Goal: Task Accomplishment & Management: Use online tool/utility

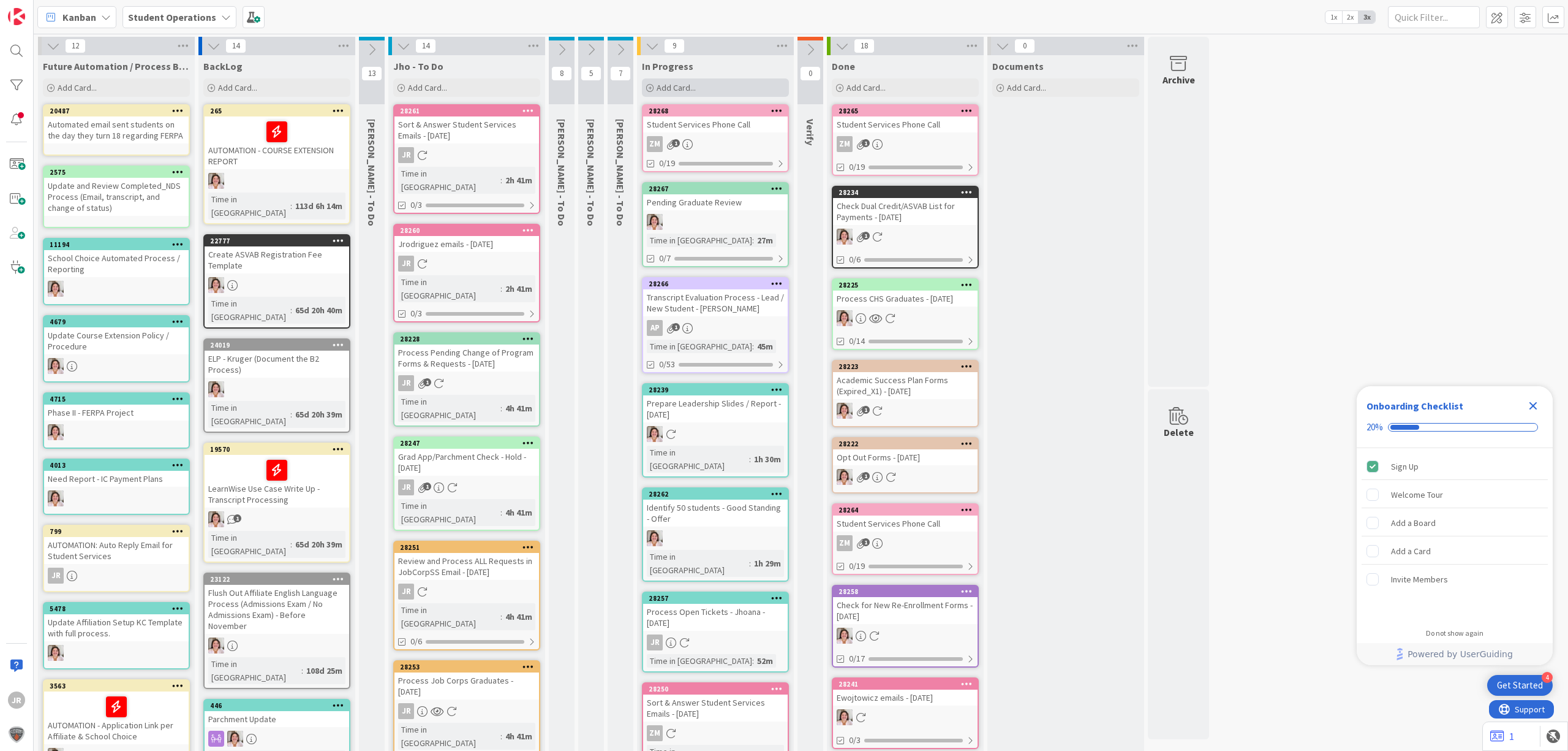
click at [695, 82] on span "Add Card..." at bounding box center [676, 88] width 40 height 11
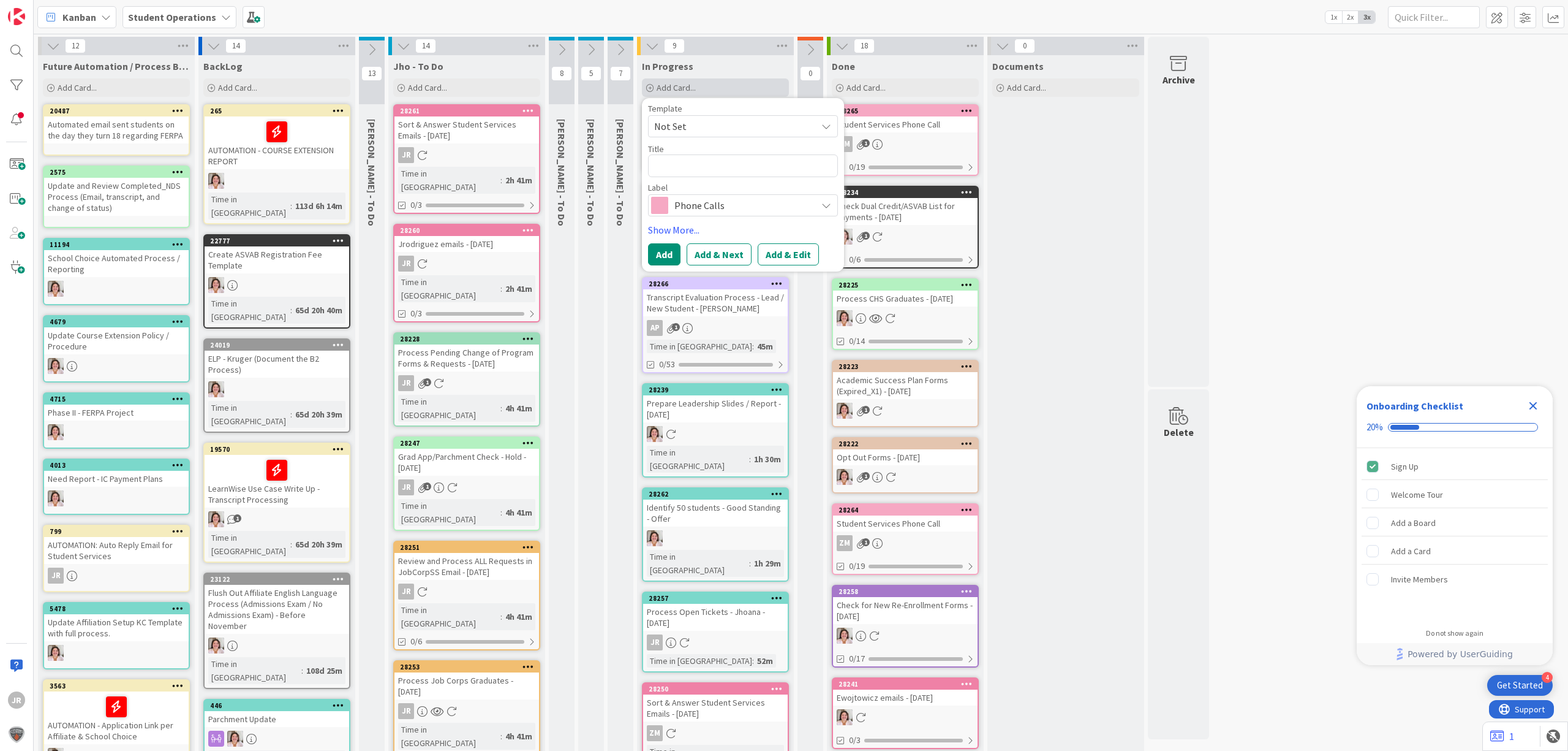
click at [721, 121] on span "Not Set" at bounding box center [730, 126] width 153 height 16
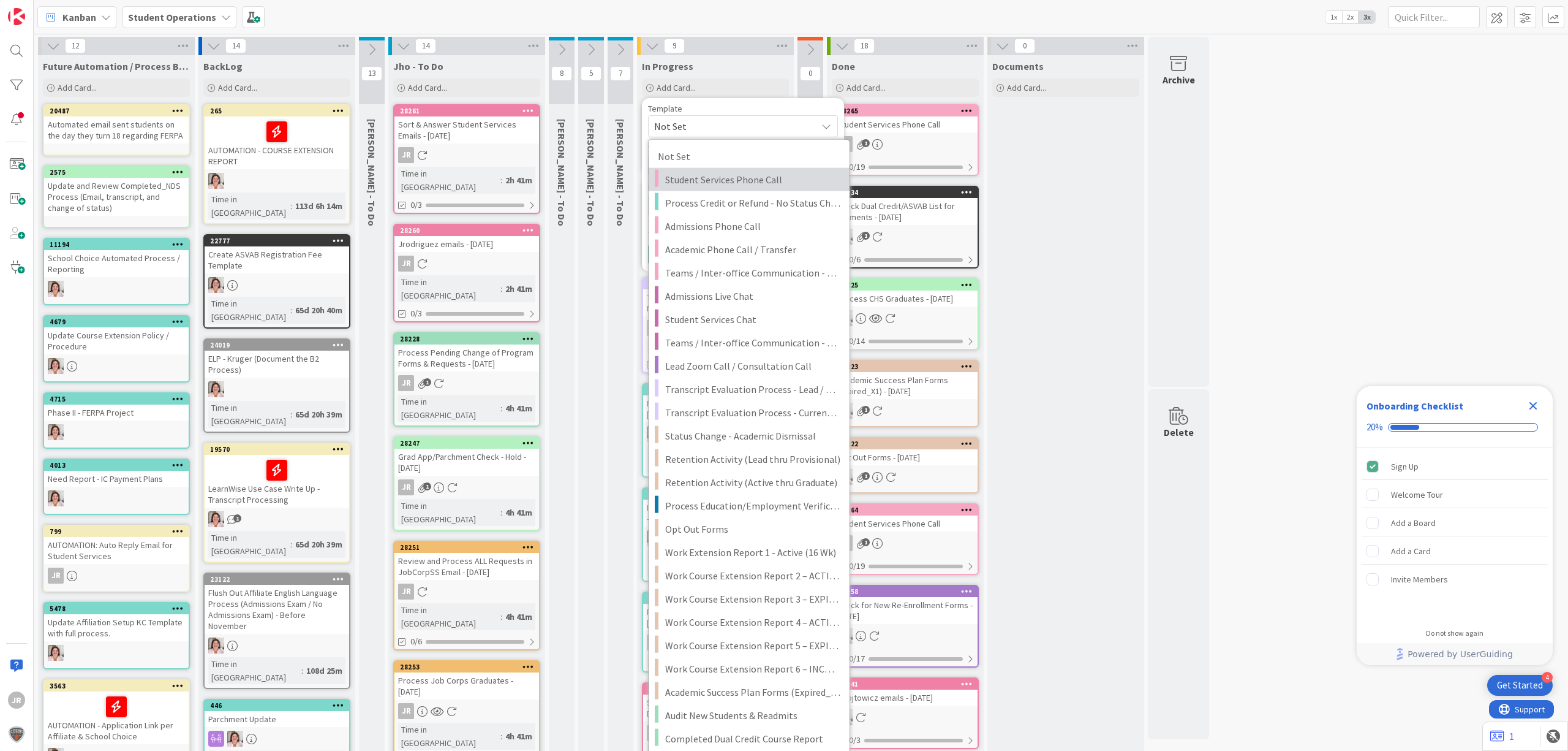
click at [741, 173] on span "Student Services Phone Call" at bounding box center [753, 179] width 175 height 16
type textarea "x"
type textarea "Student Services Phone Call"
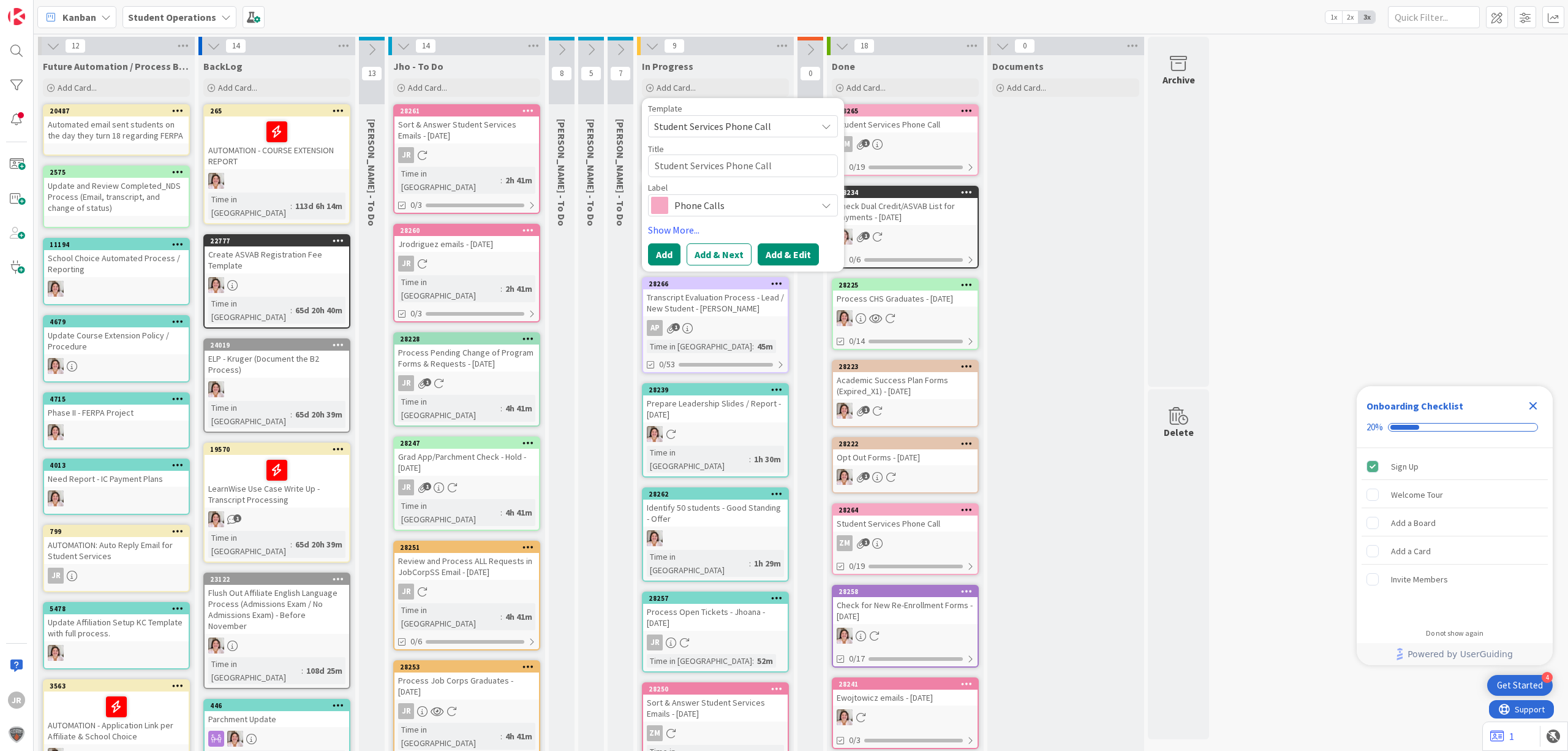
click at [806, 253] on button "Add & Edit" at bounding box center [788, 254] width 61 height 22
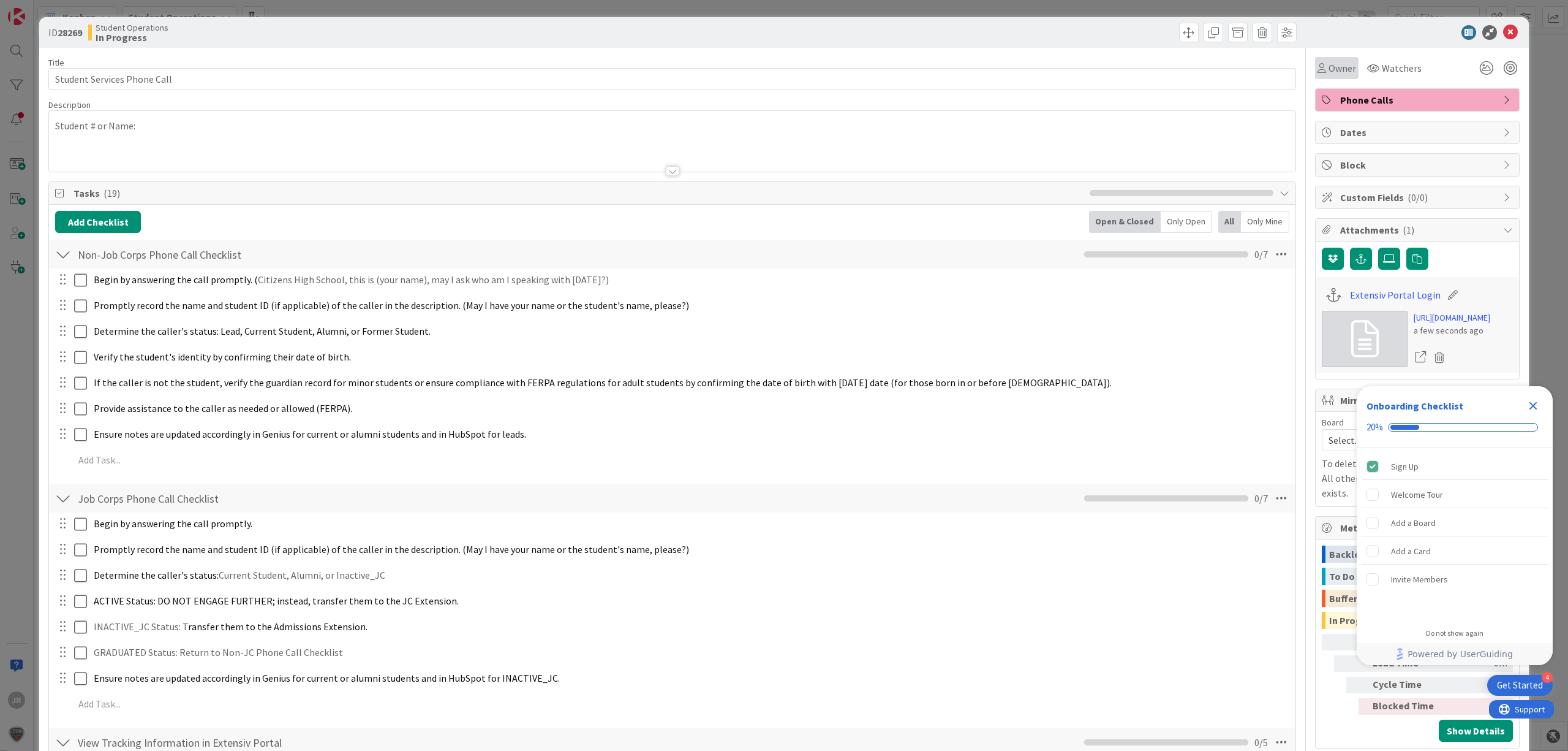
click at [1317, 70] on icon at bounding box center [1321, 68] width 9 height 10
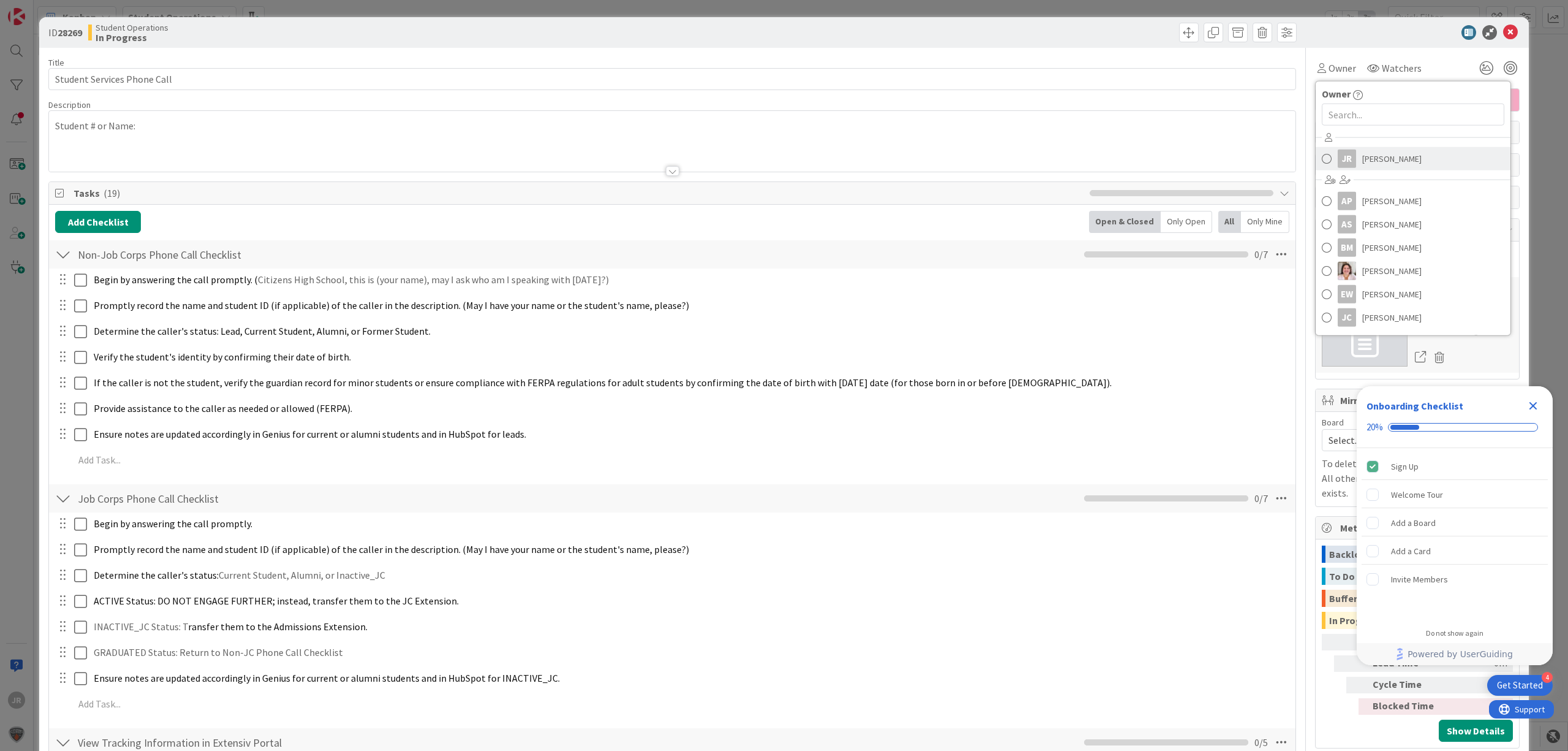
click at [1323, 153] on link "JR [PERSON_NAME]" at bounding box center [1413, 159] width 195 height 23
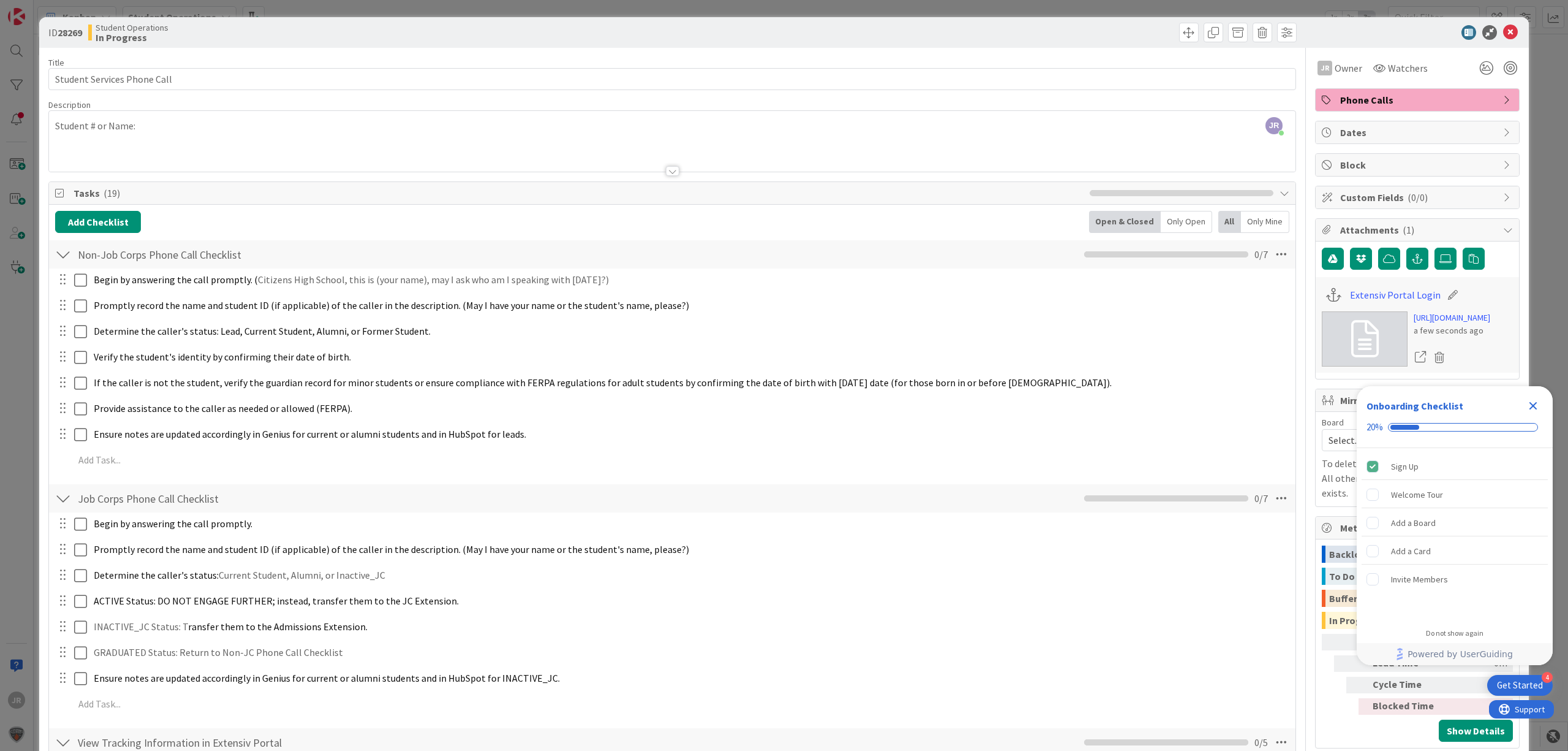
drag, startPoint x: 1177, startPoint y: 10, endPoint x: 1177, endPoint y: 27, distance: 17.0
click at [1177, 9] on div "ID 28269 Student Operations In Progress Title 27 / 128 Student Services Phone C…" at bounding box center [784, 375] width 1568 height 751
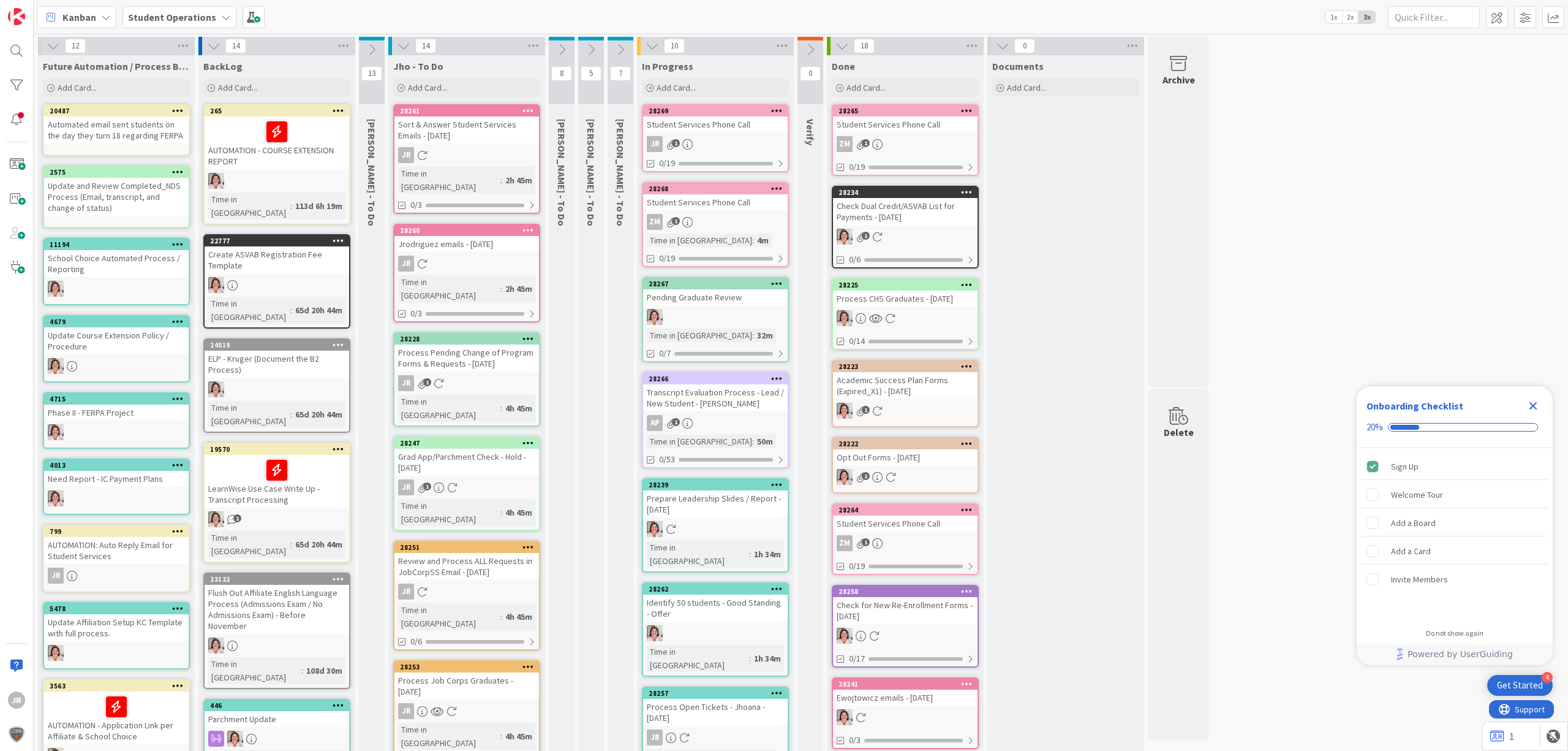
click at [1182, 34] on div "Kanban Student Operations 1x 2x 3x 12 Future Automation / Process Building Add …" at bounding box center [800, 375] width 1535 height 751
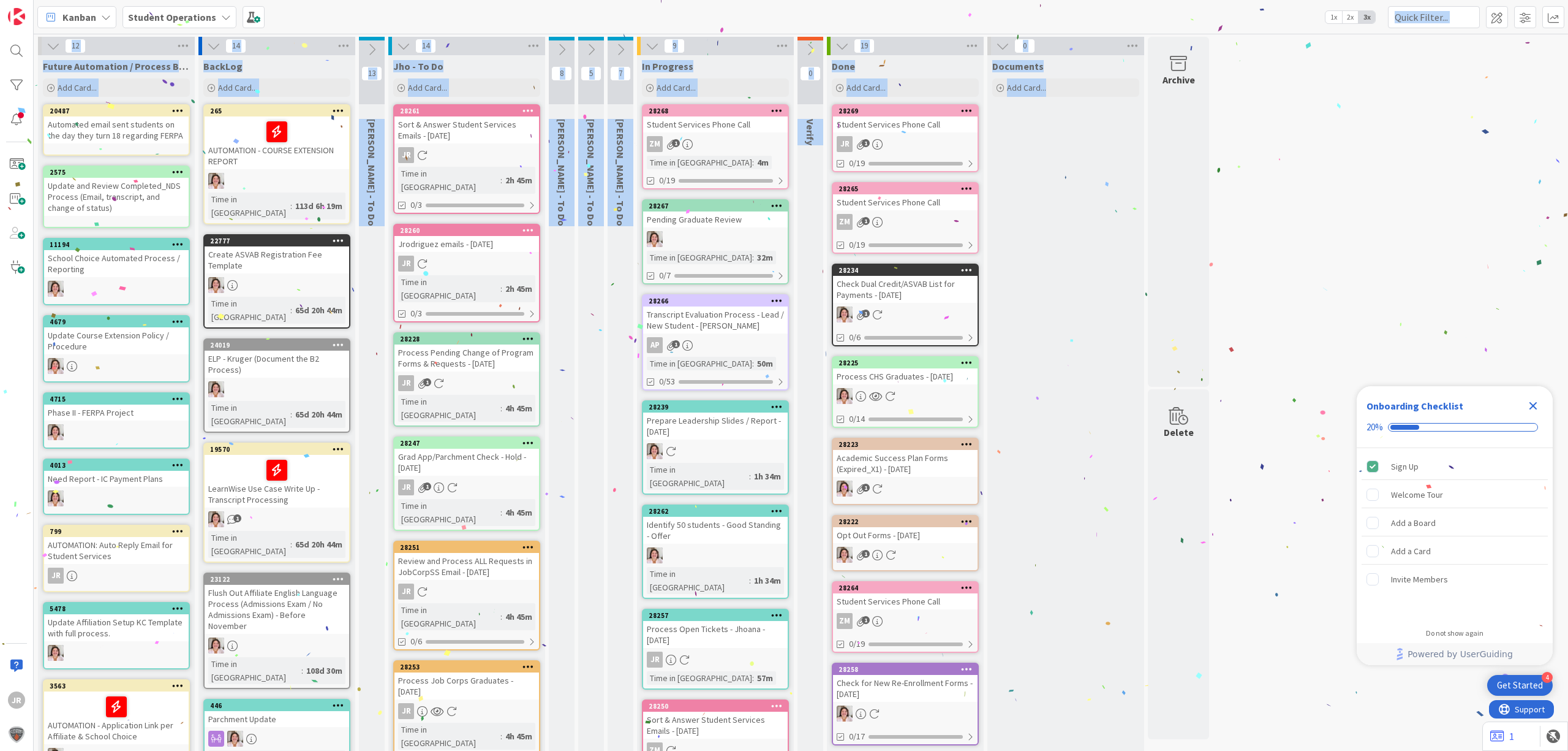
click at [663, 20] on div "Kanban Student Operations 1x 2x 3x" at bounding box center [800, 16] width 1535 height 33
